Goal: Information Seeking & Learning: Find specific fact

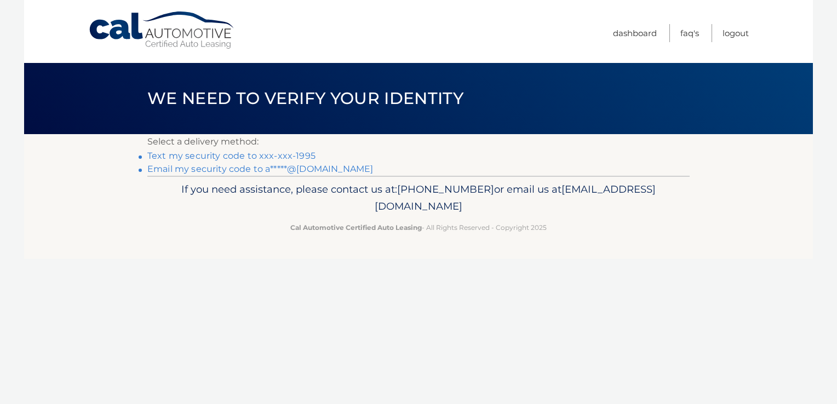
click at [180, 157] on link "Text my security code to xxx-xxx-1995" at bounding box center [231, 156] width 168 height 10
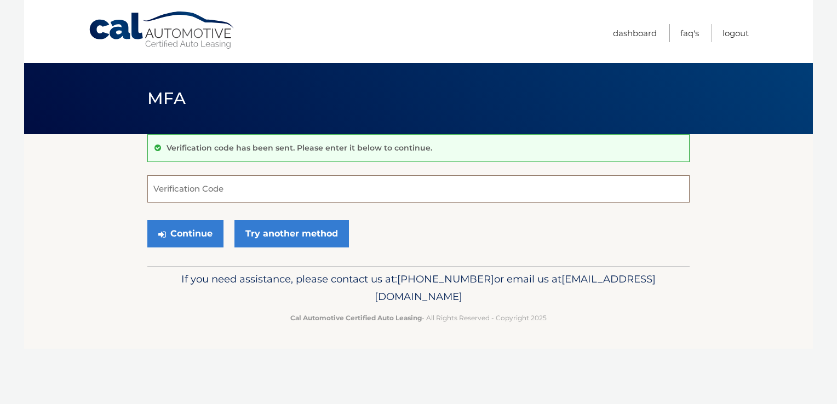
click at [219, 188] on input "Verification Code" at bounding box center [418, 188] width 542 height 27
type input "388565"
click at [179, 228] on button "Continue" at bounding box center [185, 233] width 76 height 27
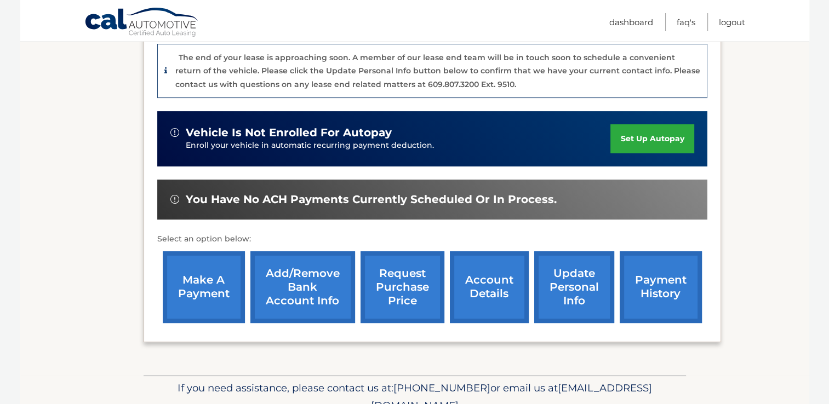
scroll to position [274, 0]
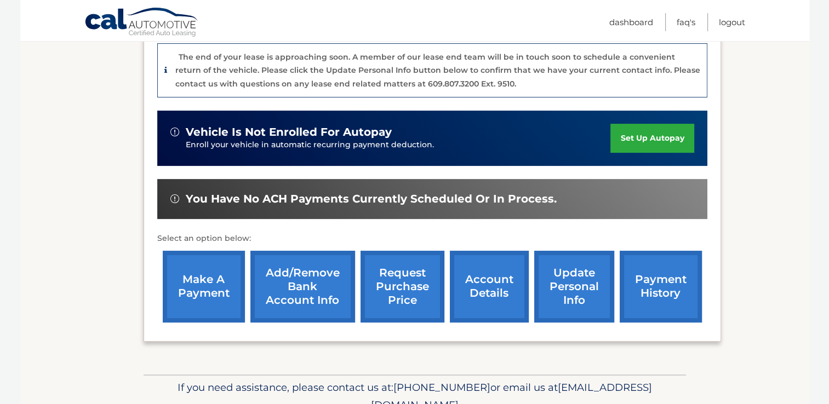
click at [373, 284] on link "request purchase price" at bounding box center [402, 287] width 84 height 72
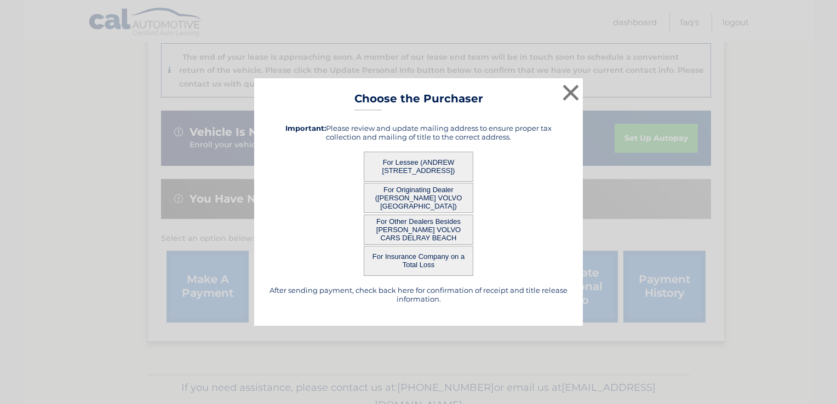
click at [423, 159] on button "For Lessee (ANDREW [STREET_ADDRESS])" at bounding box center [419, 167] width 110 height 30
click at [393, 162] on button "For Lessee (ANDREW [STREET_ADDRESS])" at bounding box center [419, 167] width 110 height 30
click at [394, 162] on button "For Lessee (ANDREW [STREET_ADDRESS])" at bounding box center [419, 167] width 110 height 30
click at [568, 89] on button "×" at bounding box center [571, 93] width 22 height 22
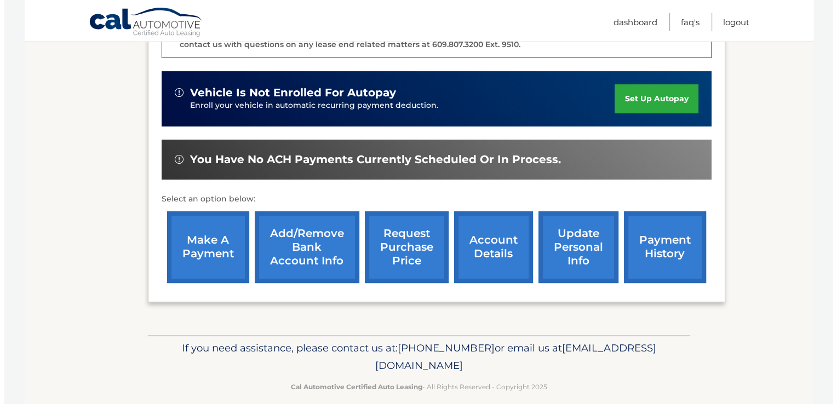
scroll to position [325, 0]
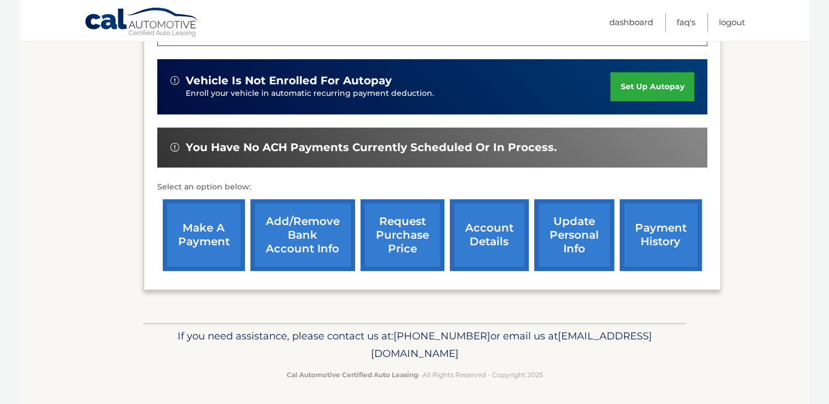
click at [384, 233] on link "request purchase price" at bounding box center [402, 235] width 84 height 72
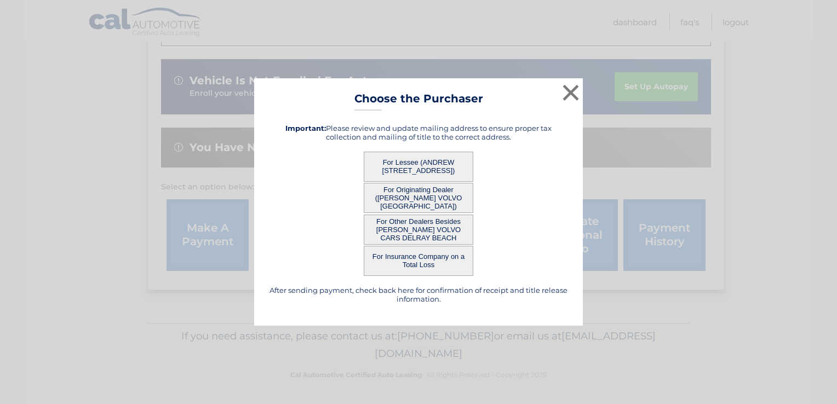
click at [416, 162] on button "For Lessee (ANDREW [STREET_ADDRESS])" at bounding box center [419, 167] width 110 height 30
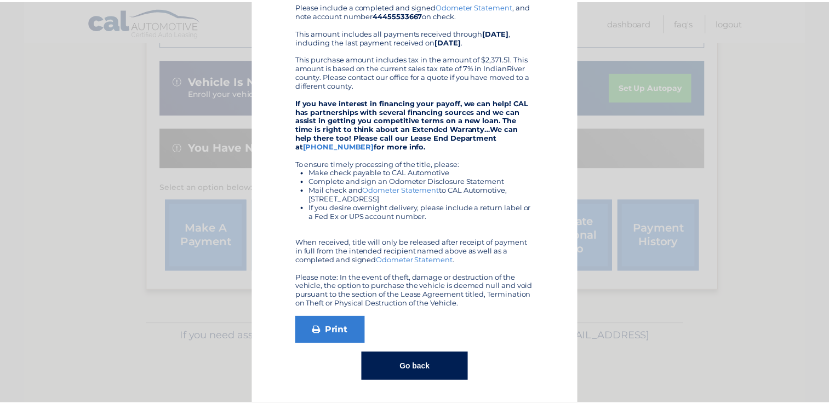
scroll to position [0, 0]
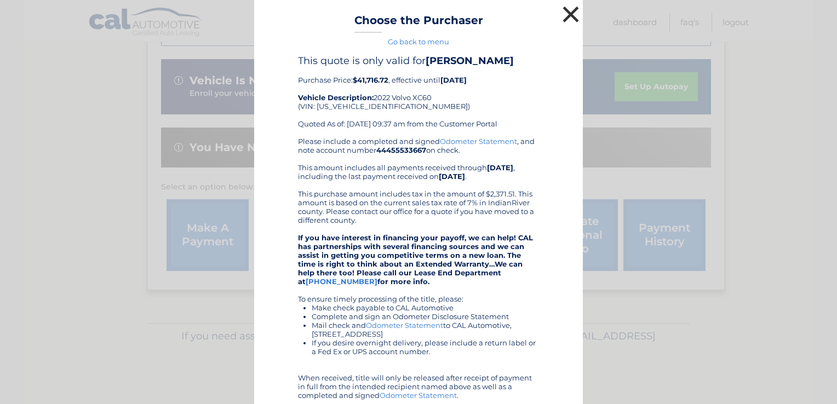
click at [570, 13] on button "×" at bounding box center [571, 14] width 22 height 22
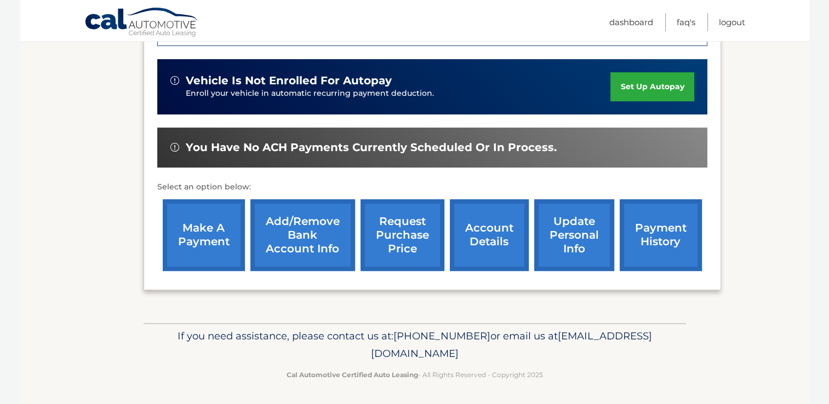
click at [491, 237] on link "account details" at bounding box center [489, 235] width 79 height 72
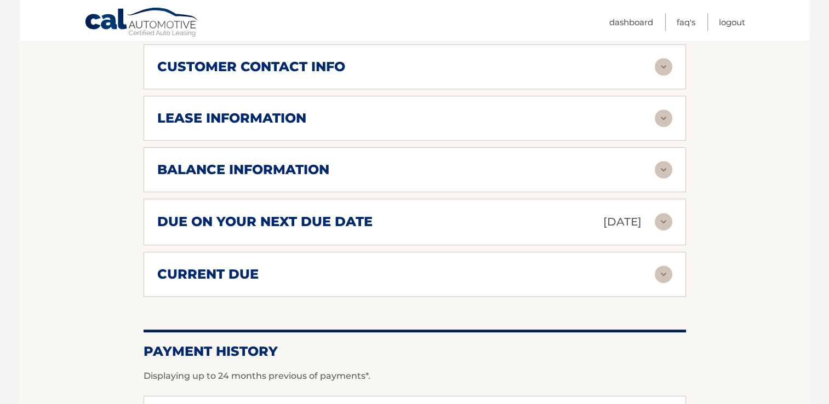
scroll to position [603, 0]
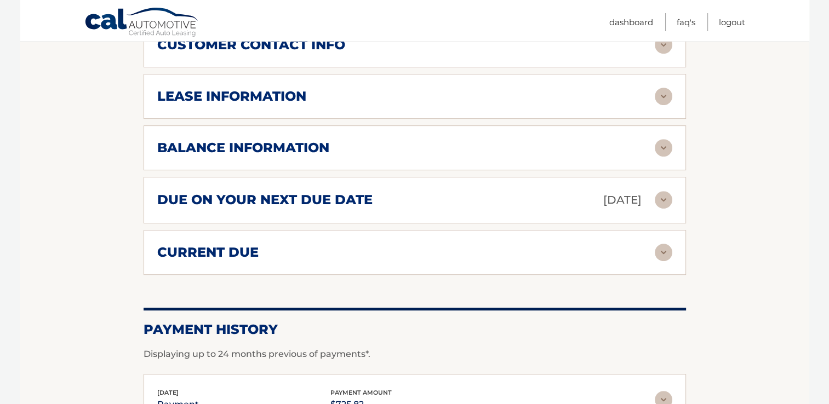
click at [665, 144] on img at bounding box center [664, 148] width 18 height 18
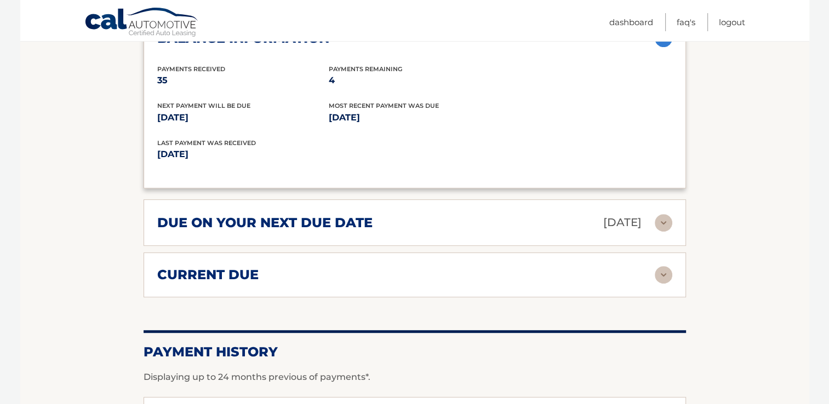
scroll to position [767, 0]
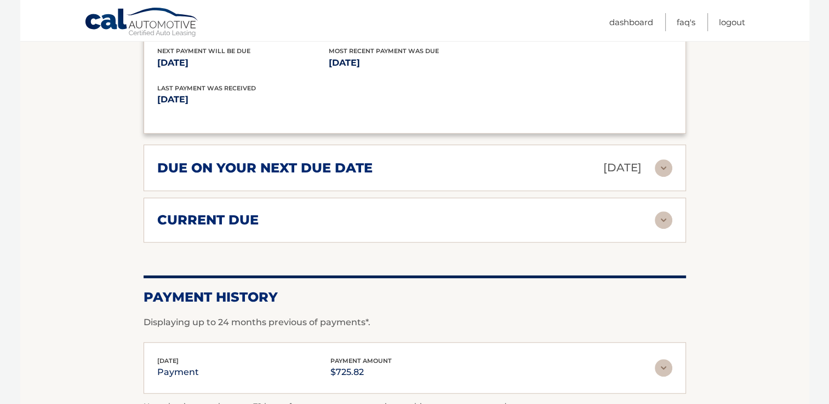
click at [660, 164] on img at bounding box center [664, 168] width 18 height 18
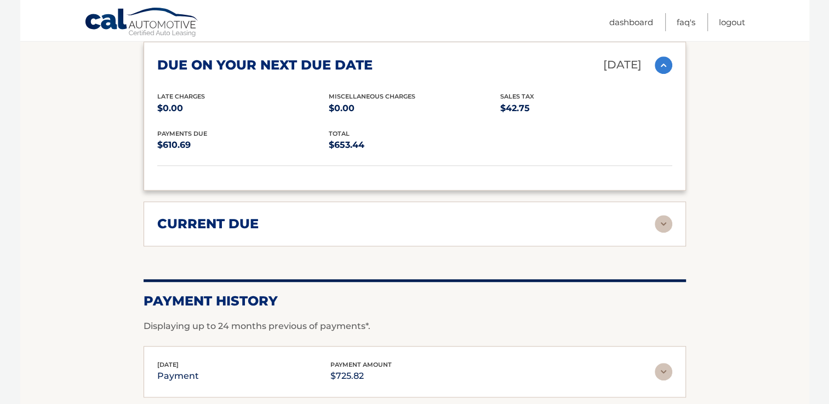
scroll to position [877, 0]
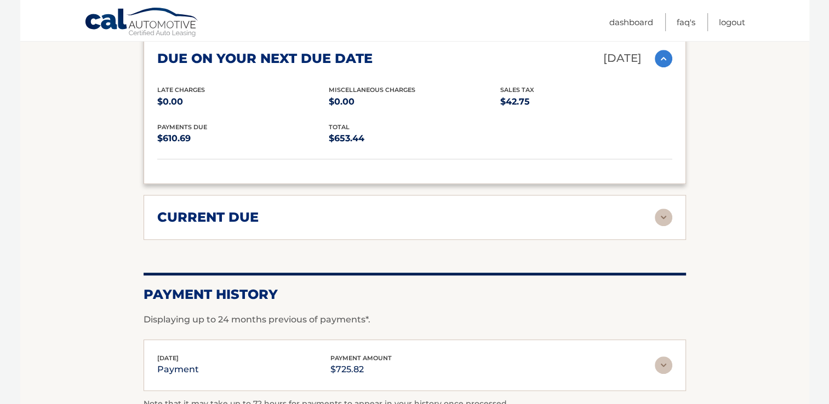
click at [664, 213] on img at bounding box center [664, 218] width 18 height 18
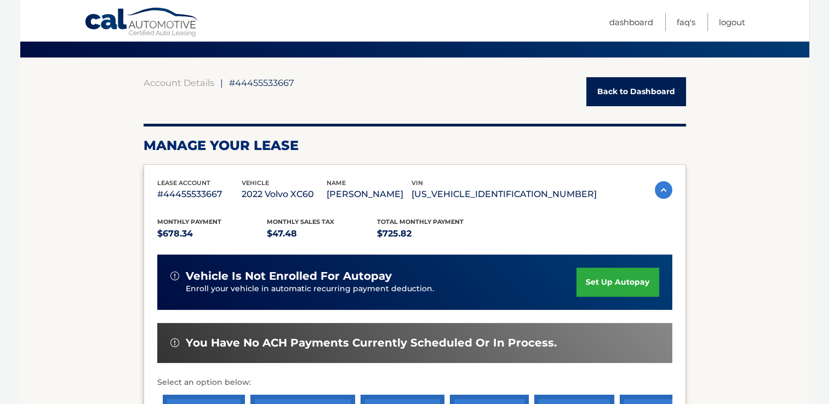
scroll to position [55, 0]
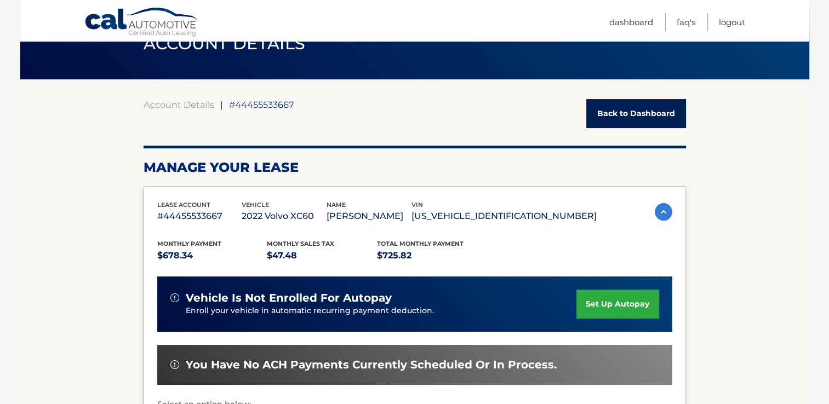
click at [616, 113] on link "Back to Dashboard" at bounding box center [636, 113] width 100 height 29
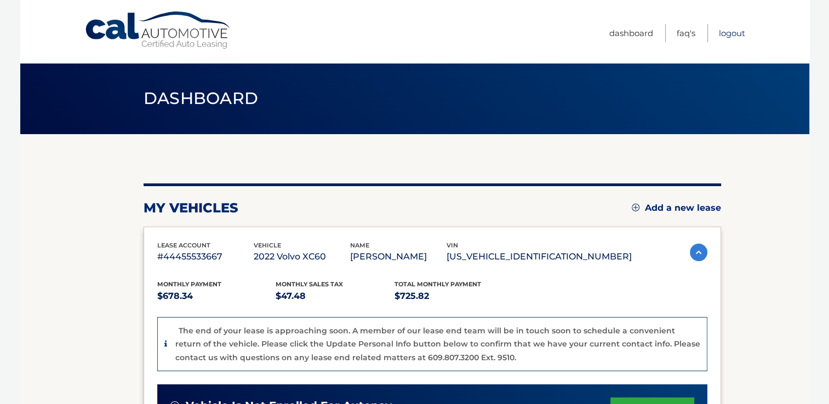
click at [732, 28] on link "Logout" at bounding box center [732, 33] width 26 height 18
